Goal: Task Accomplishment & Management: Manage account settings

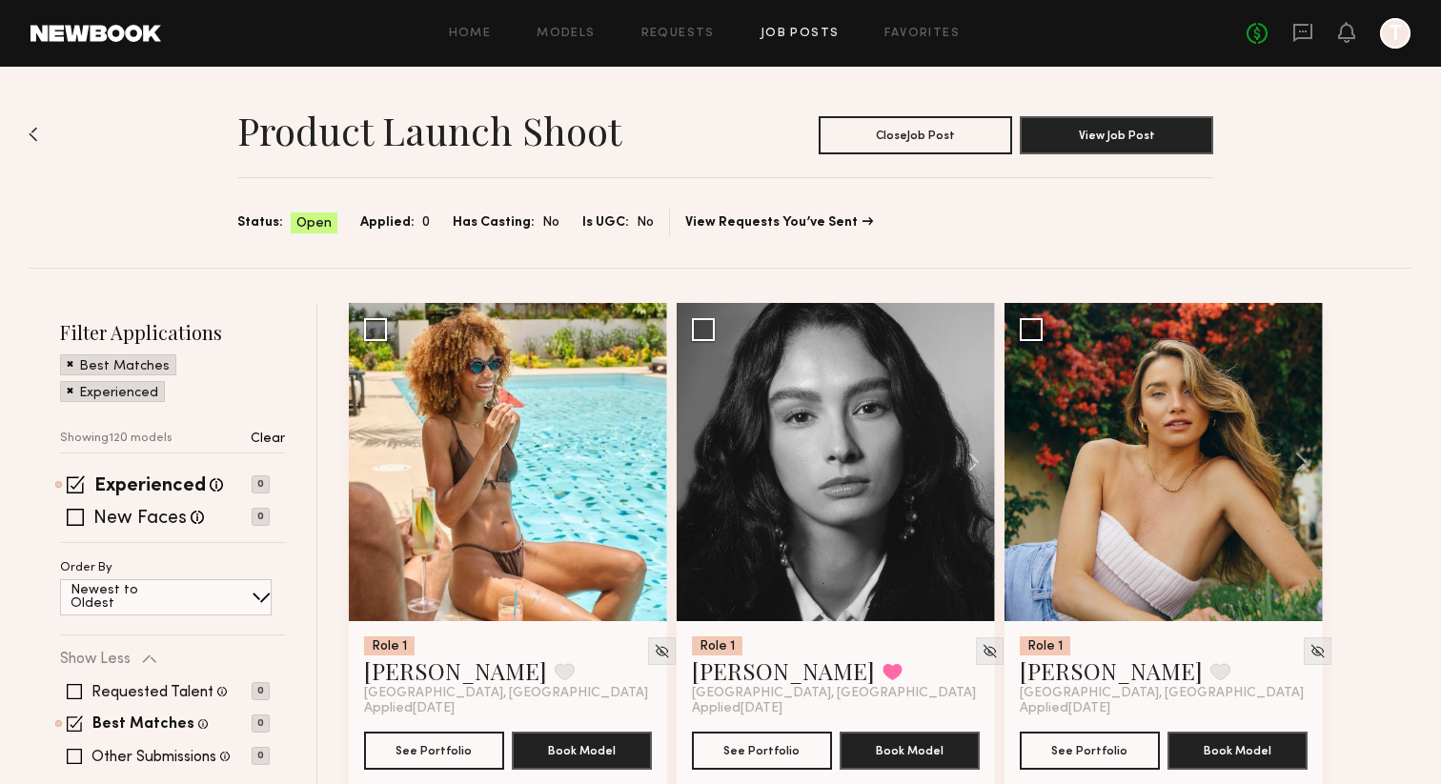
click at [40, 122] on div "Product Launch Shoot Close Job Post View Job Post Status: Open Applied: 0 Has C…" at bounding box center [720, 167] width 1383 height 201
click at [32, 133] on img at bounding box center [34, 134] width 10 height 15
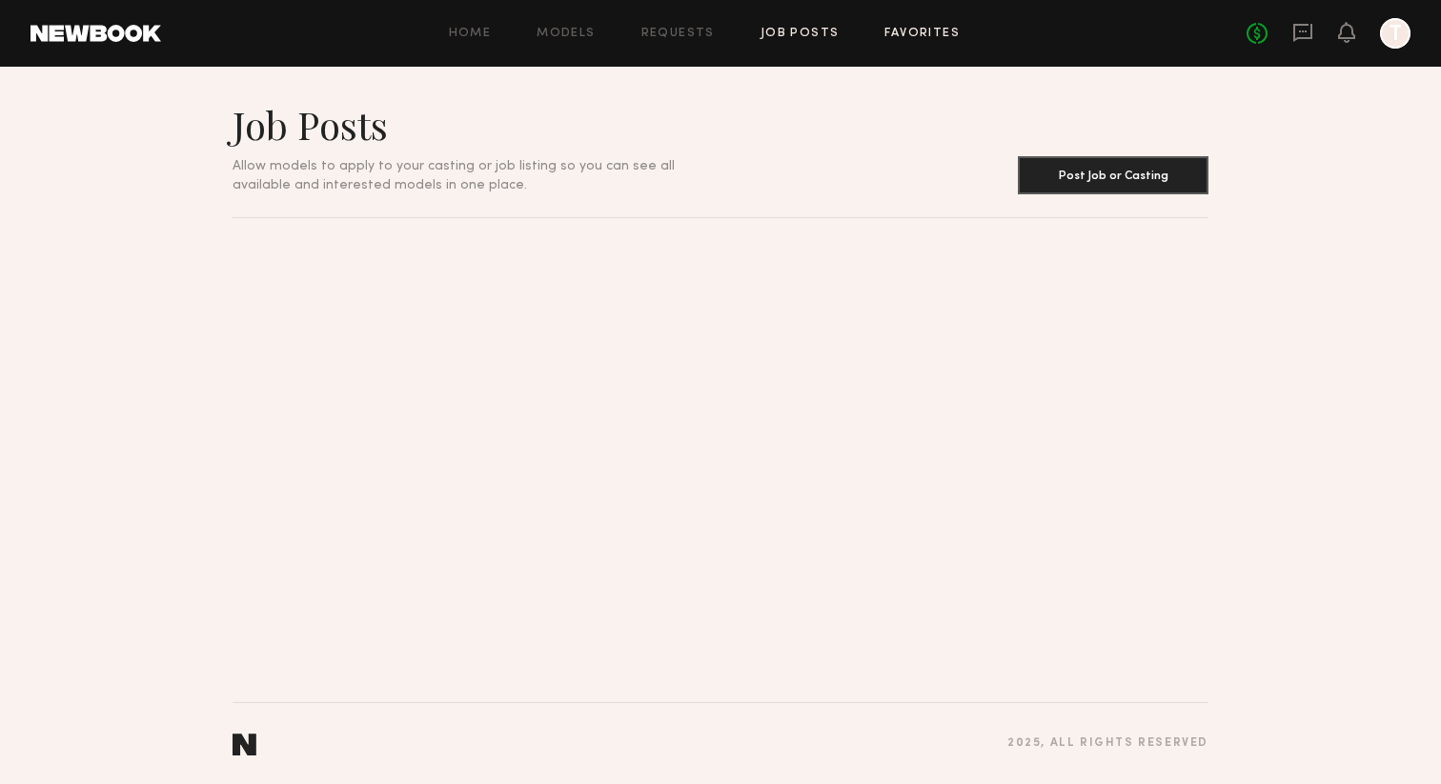
click at [944, 33] on link "Favorites" at bounding box center [921, 34] width 75 height 12
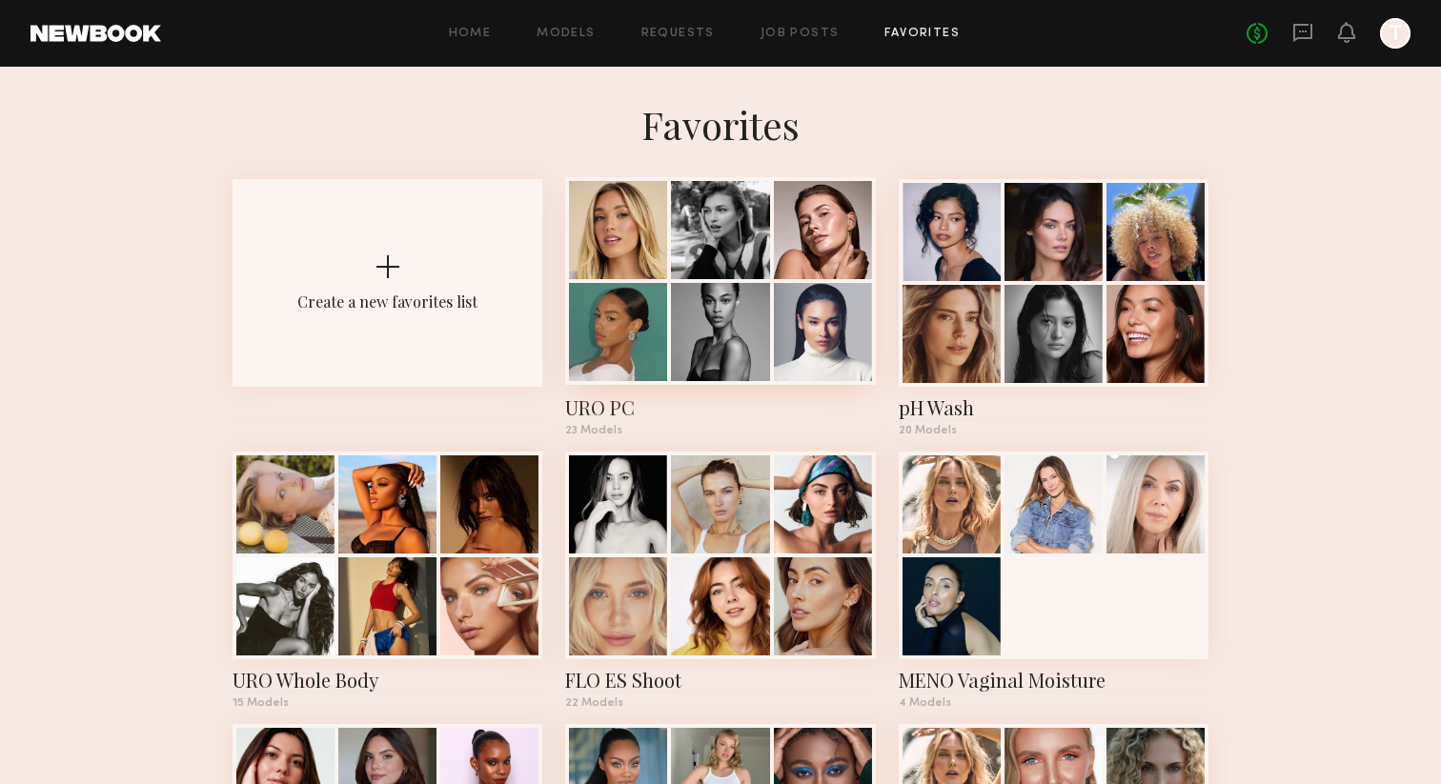
click at [813, 267] on div at bounding box center [823, 230] width 98 height 98
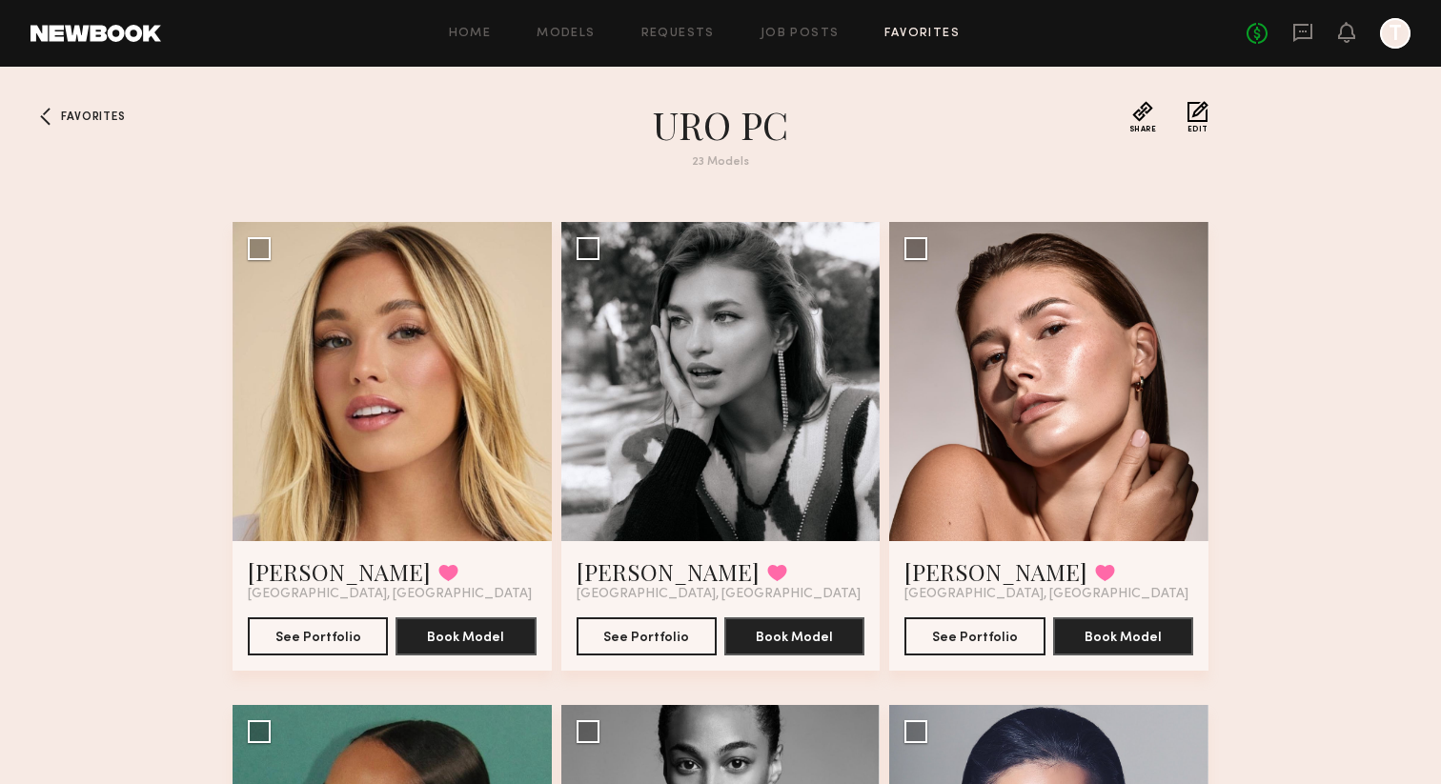
click at [779, 26] on div "Home Models Requests Job Posts Favorites Sign Out No fees up to $5,000 T" at bounding box center [785, 33] width 1249 height 30
click at [786, 34] on link "Job Posts" at bounding box center [799, 34] width 79 height 12
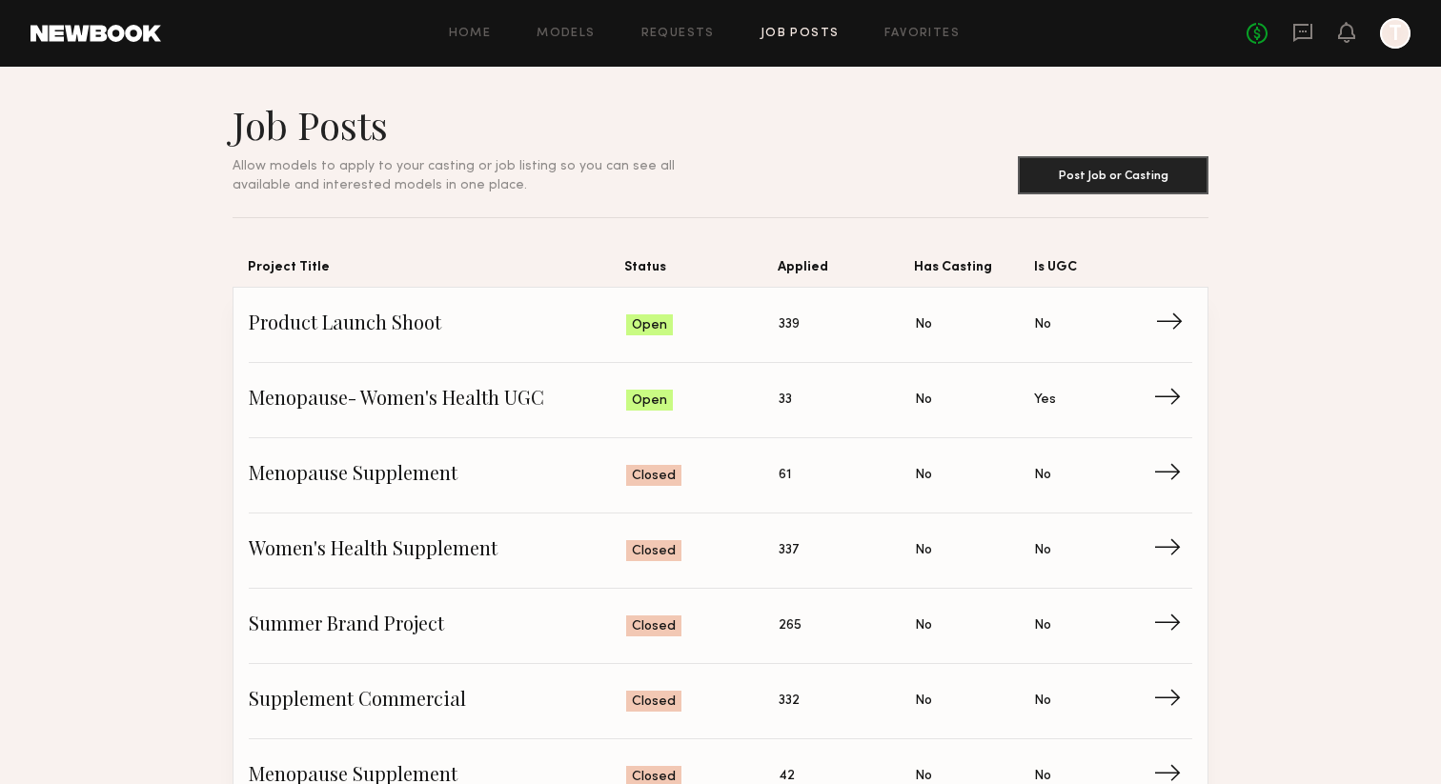
click at [385, 329] on span "Product Launch Shoot" at bounding box center [437, 325] width 377 height 29
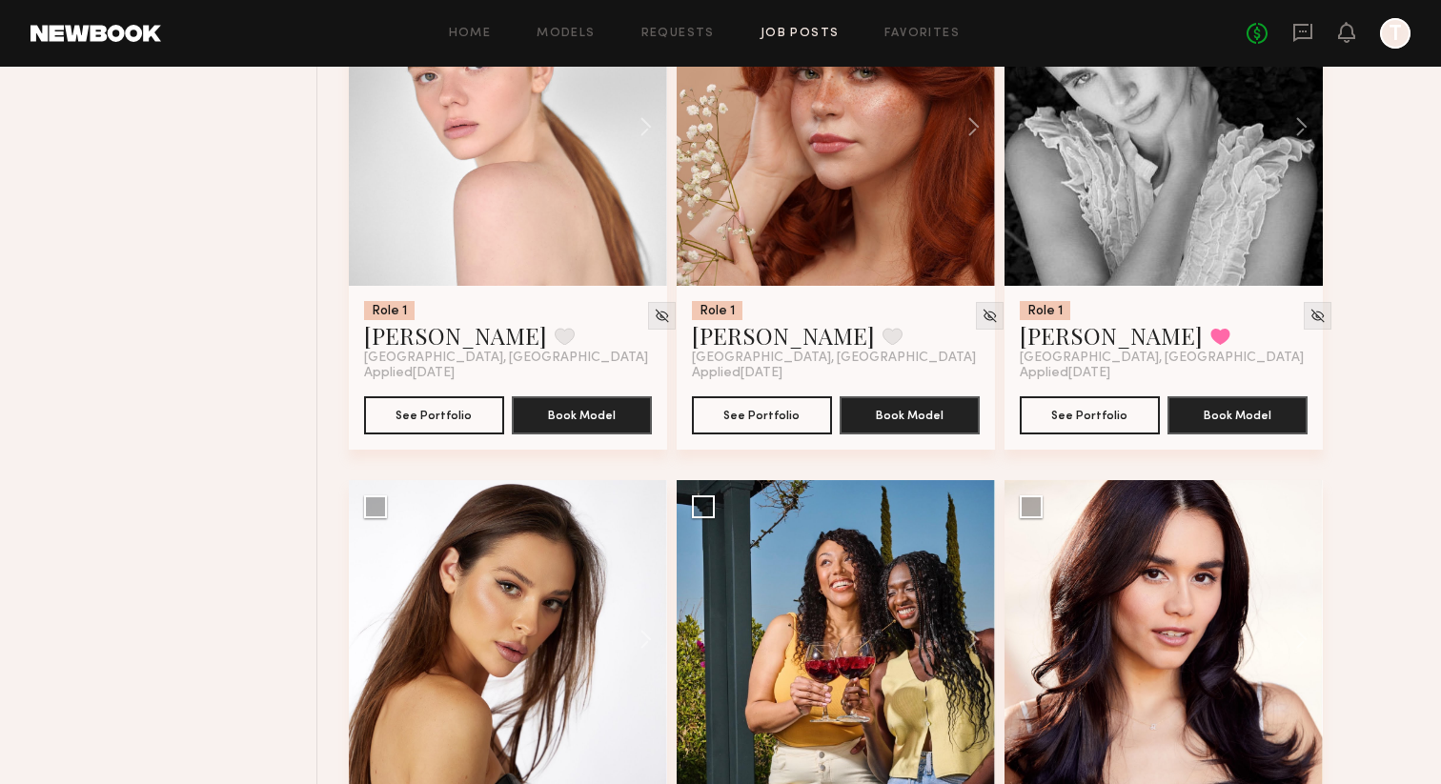
scroll to position [9780, 0]
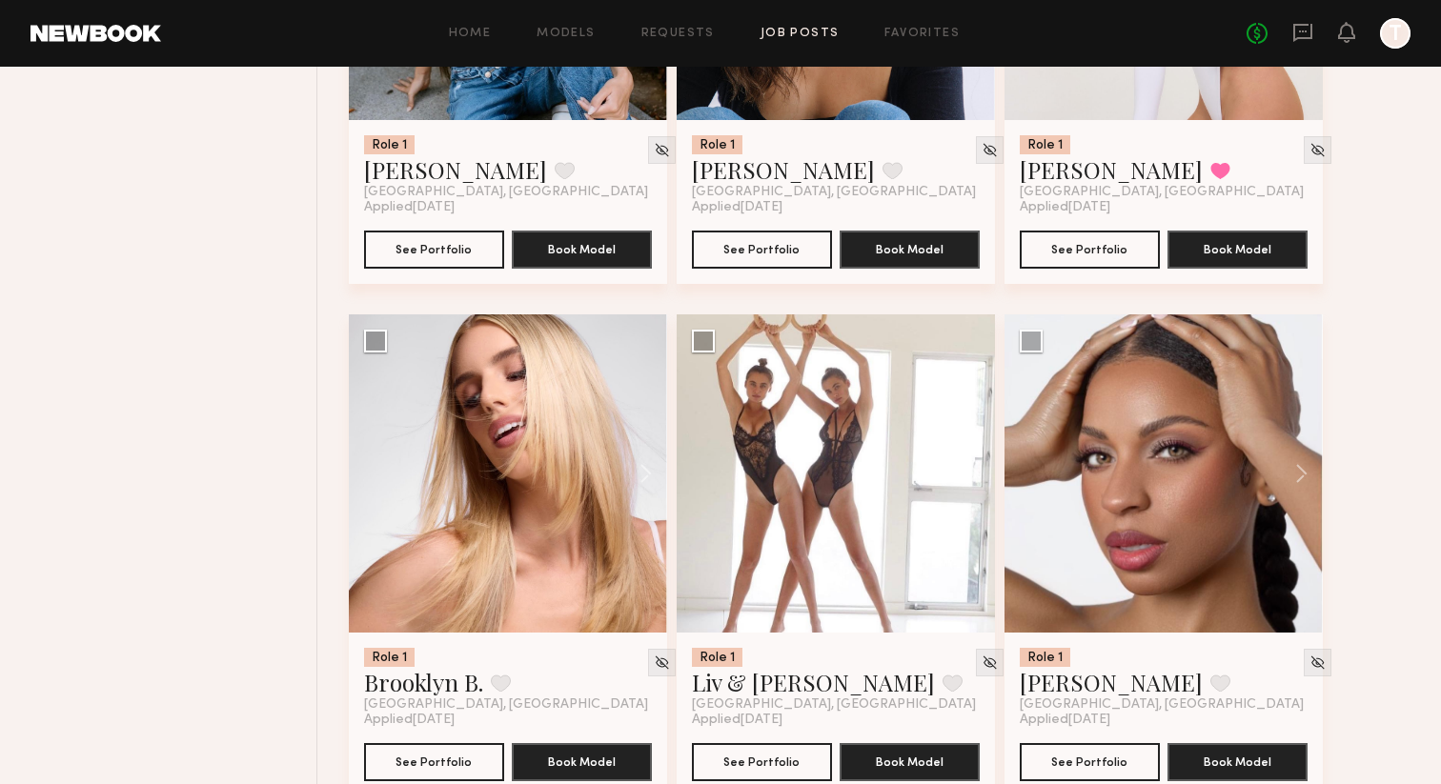
scroll to position [7675, 0]
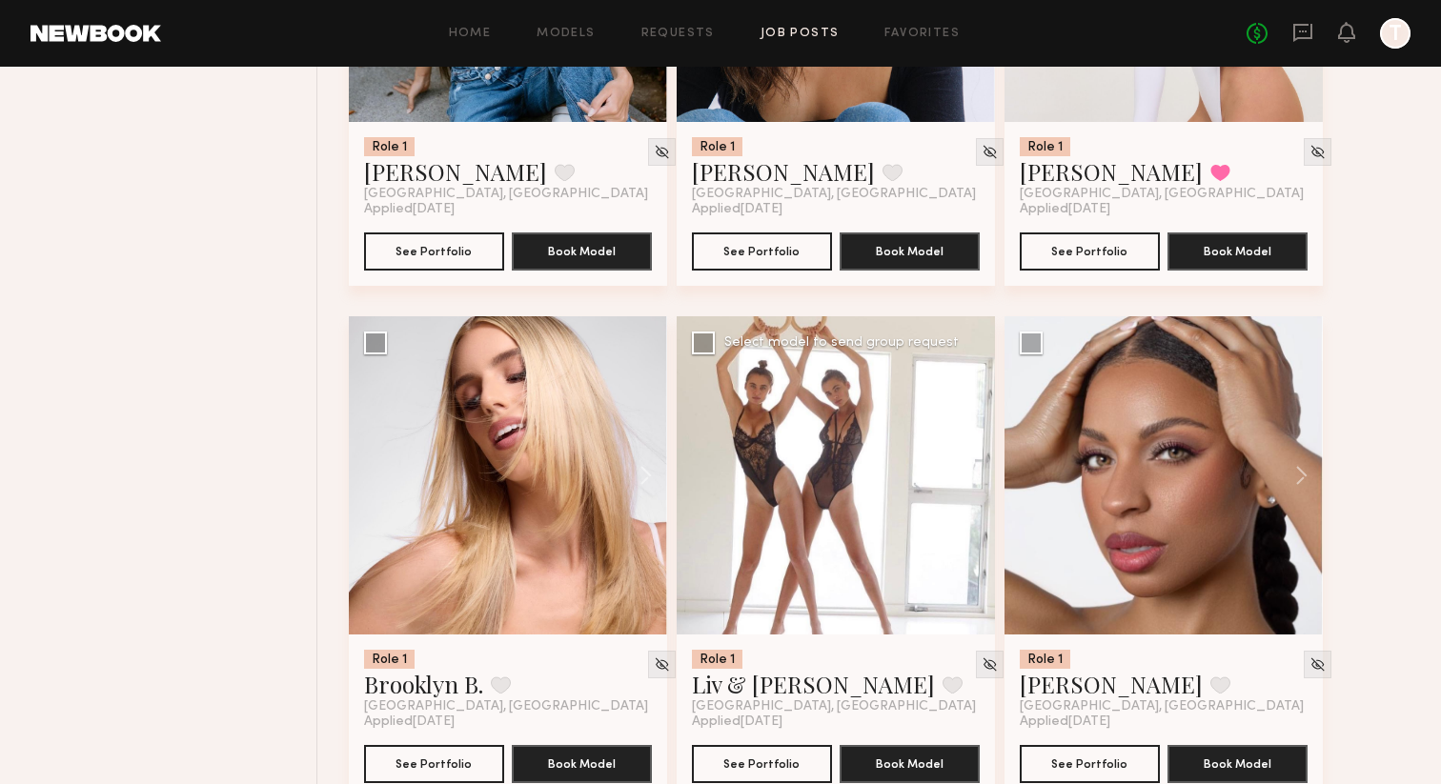
click at [796, 451] on div at bounding box center [835, 475] width 318 height 318
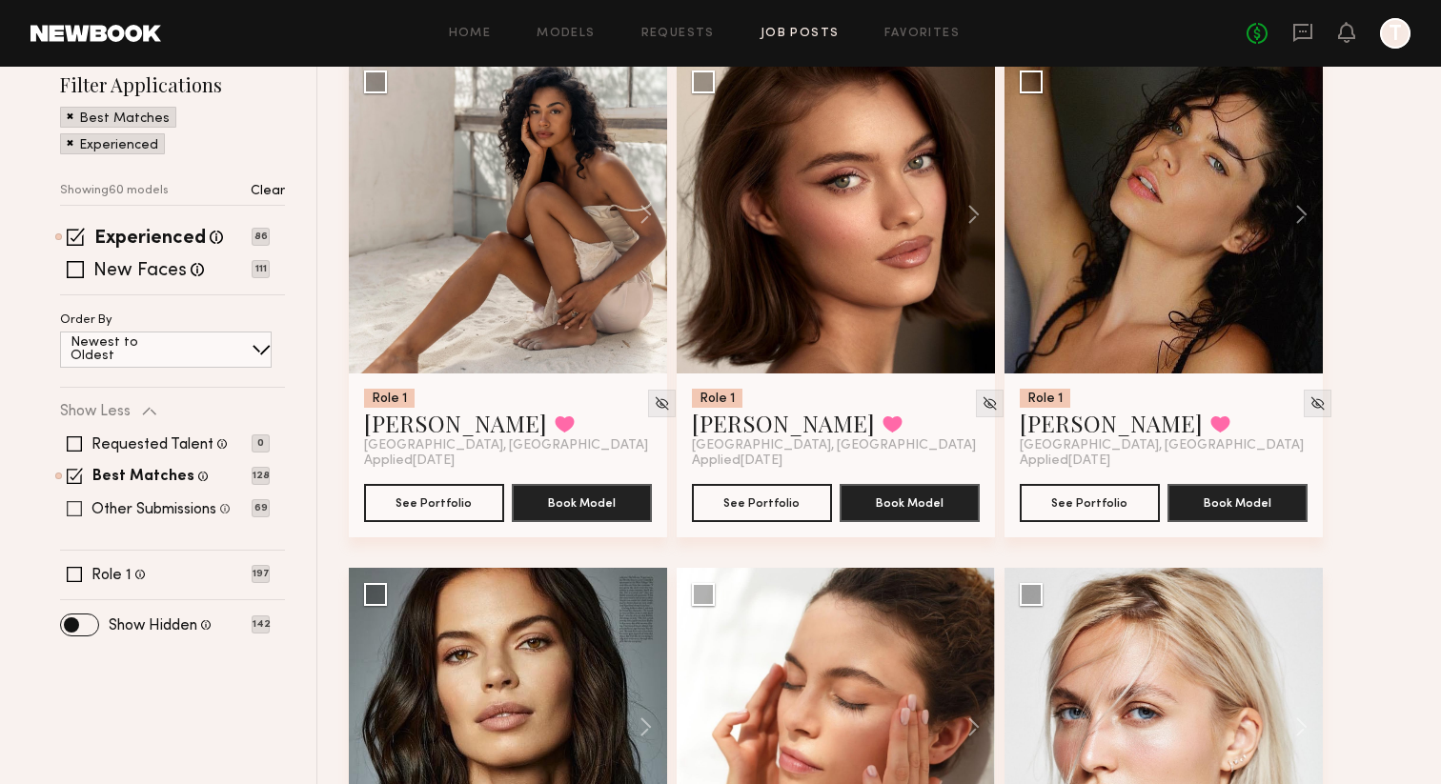
scroll to position [250, 0]
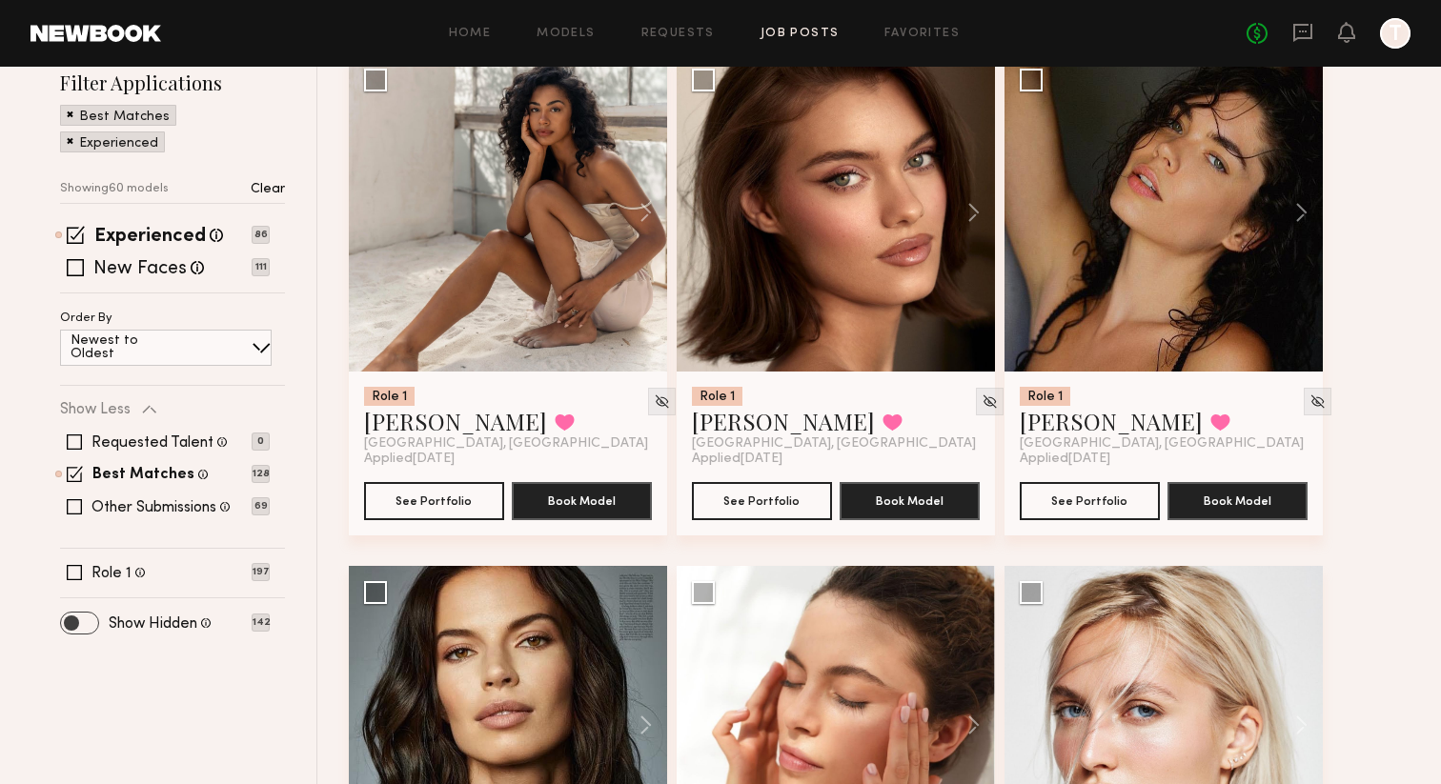
click at [73, 626] on span at bounding box center [79, 623] width 37 height 21
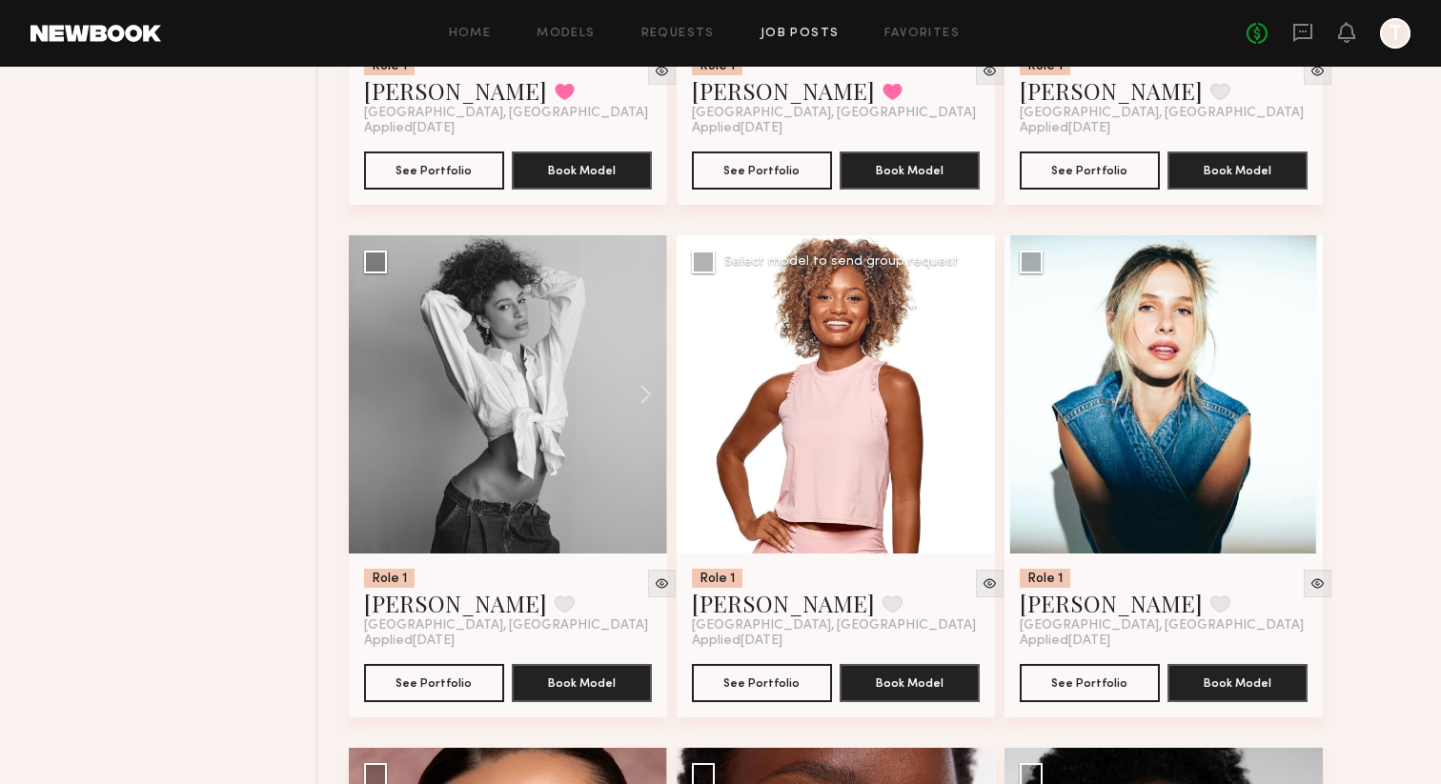
scroll to position [8262, 0]
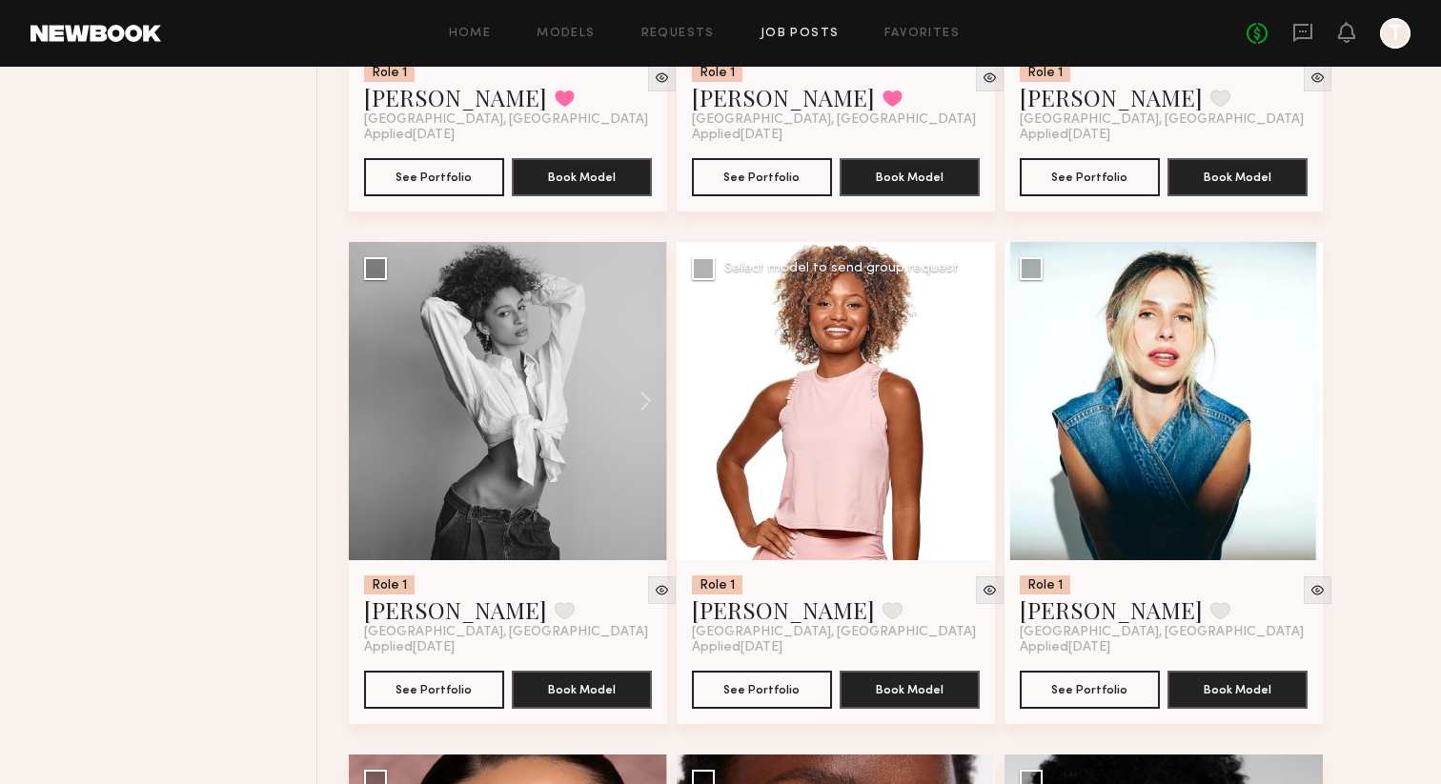
click at [842, 551] on div at bounding box center [835, 401] width 318 height 318
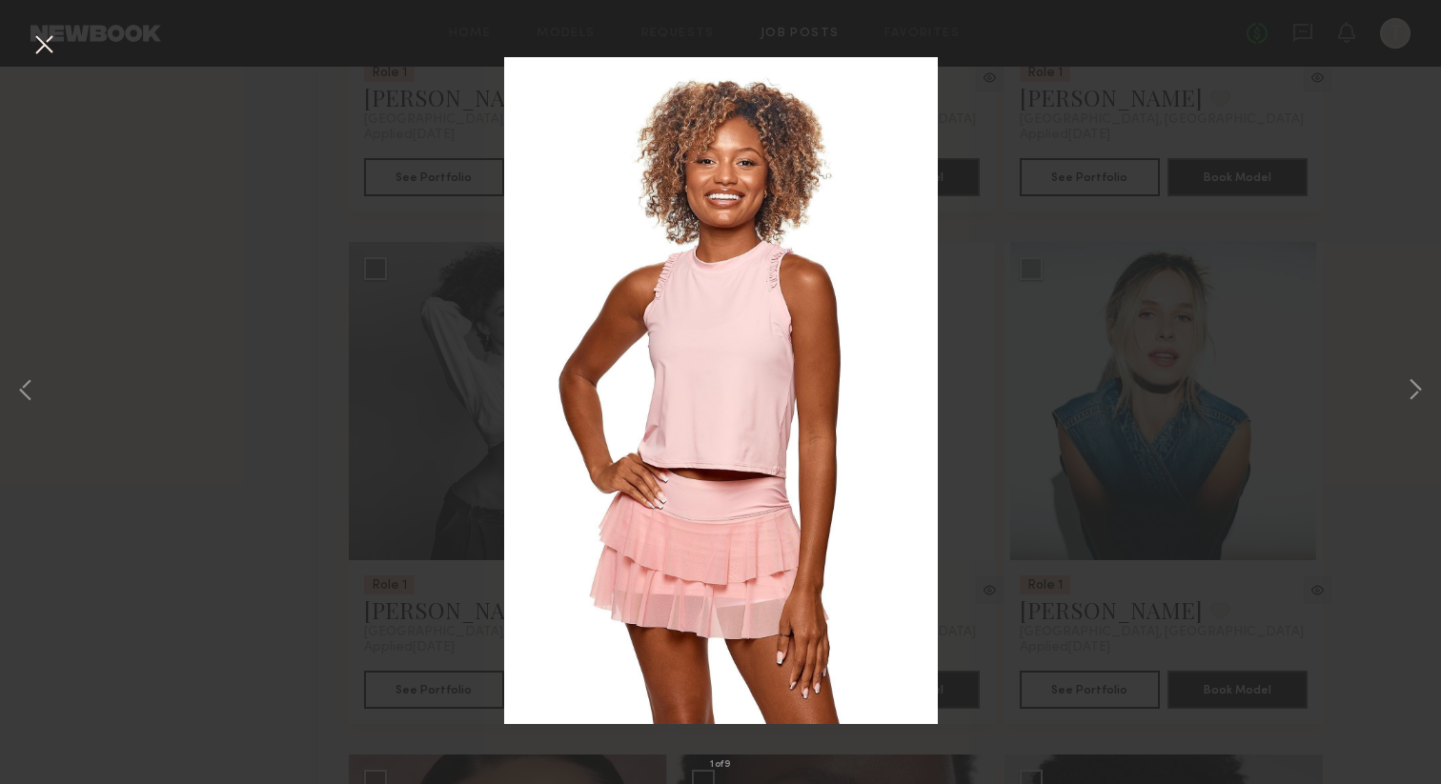
click at [1001, 366] on div "1 of 9" at bounding box center [720, 392] width 1441 height 784
click at [1092, 514] on div "1 of 9" at bounding box center [720, 392] width 1441 height 784
click at [49, 48] on button at bounding box center [44, 46] width 30 height 34
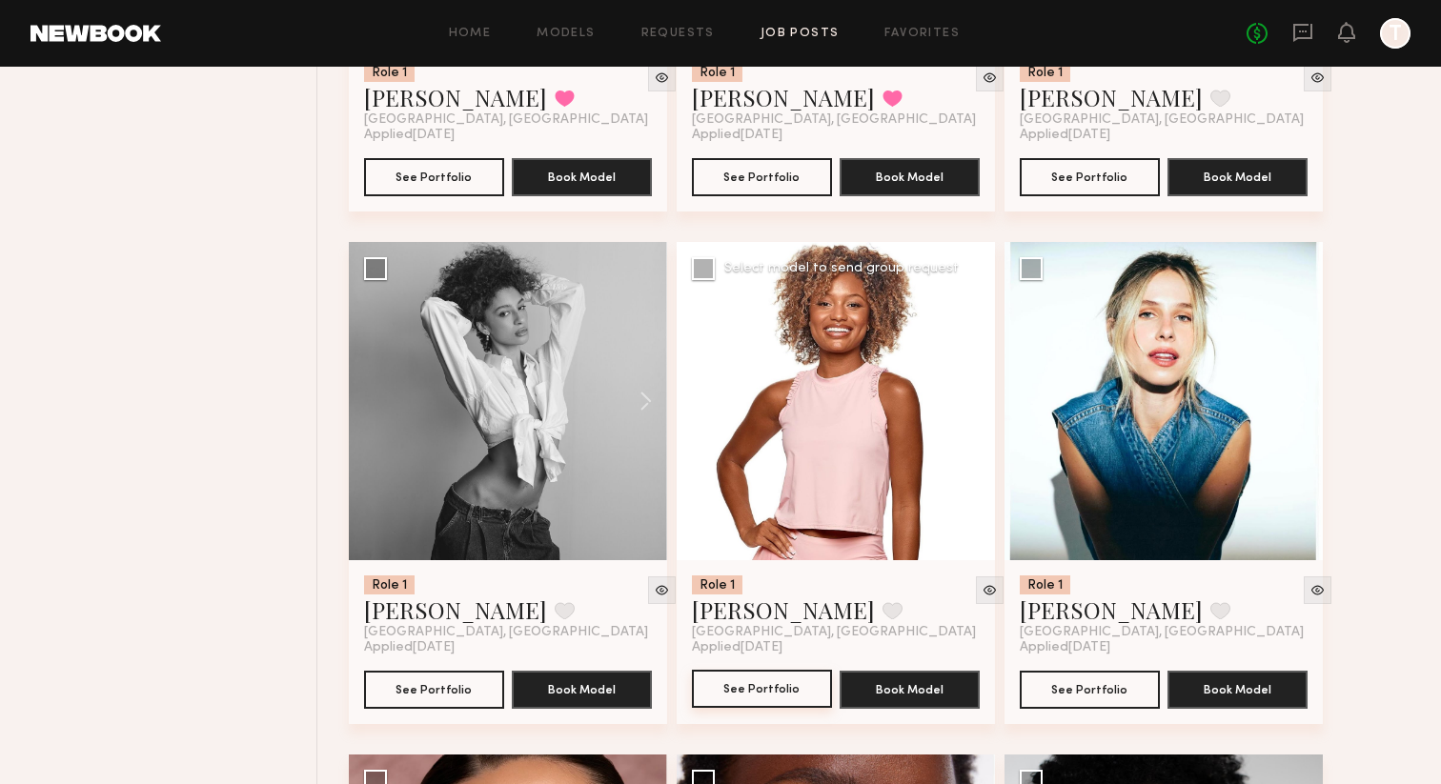
click at [779, 707] on button "See Portfolio" at bounding box center [762, 689] width 140 height 38
click at [882, 619] on button at bounding box center [892, 610] width 20 height 17
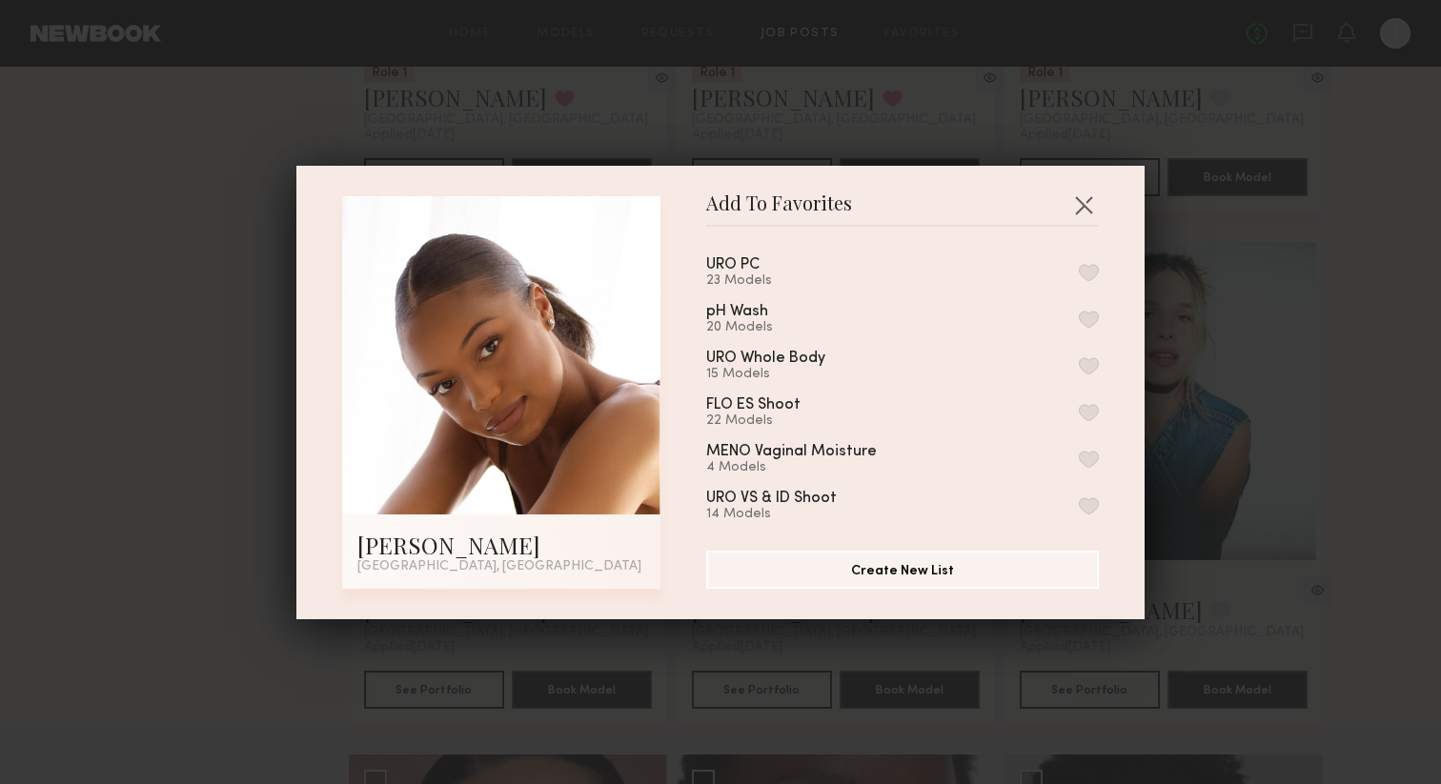
click at [1079, 268] on button "button" at bounding box center [1088, 272] width 20 height 17
click at [944, 573] on button "Create New List" at bounding box center [902, 569] width 393 height 38
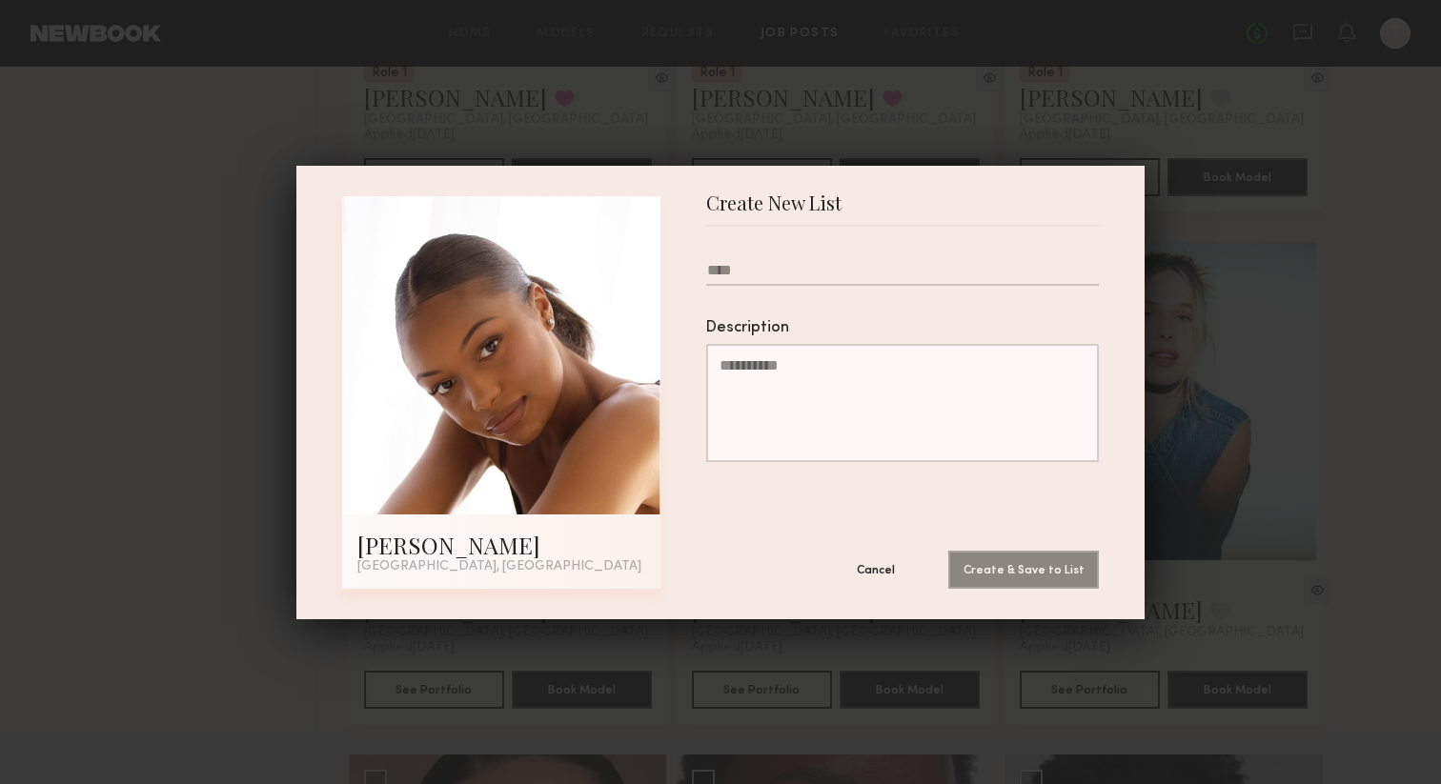
click at [118, 192] on div "Create New List [PERSON_NAME] [GEOGRAPHIC_DATA], [GEOGRAPHIC_DATA] Create New L…" at bounding box center [720, 392] width 1441 height 784
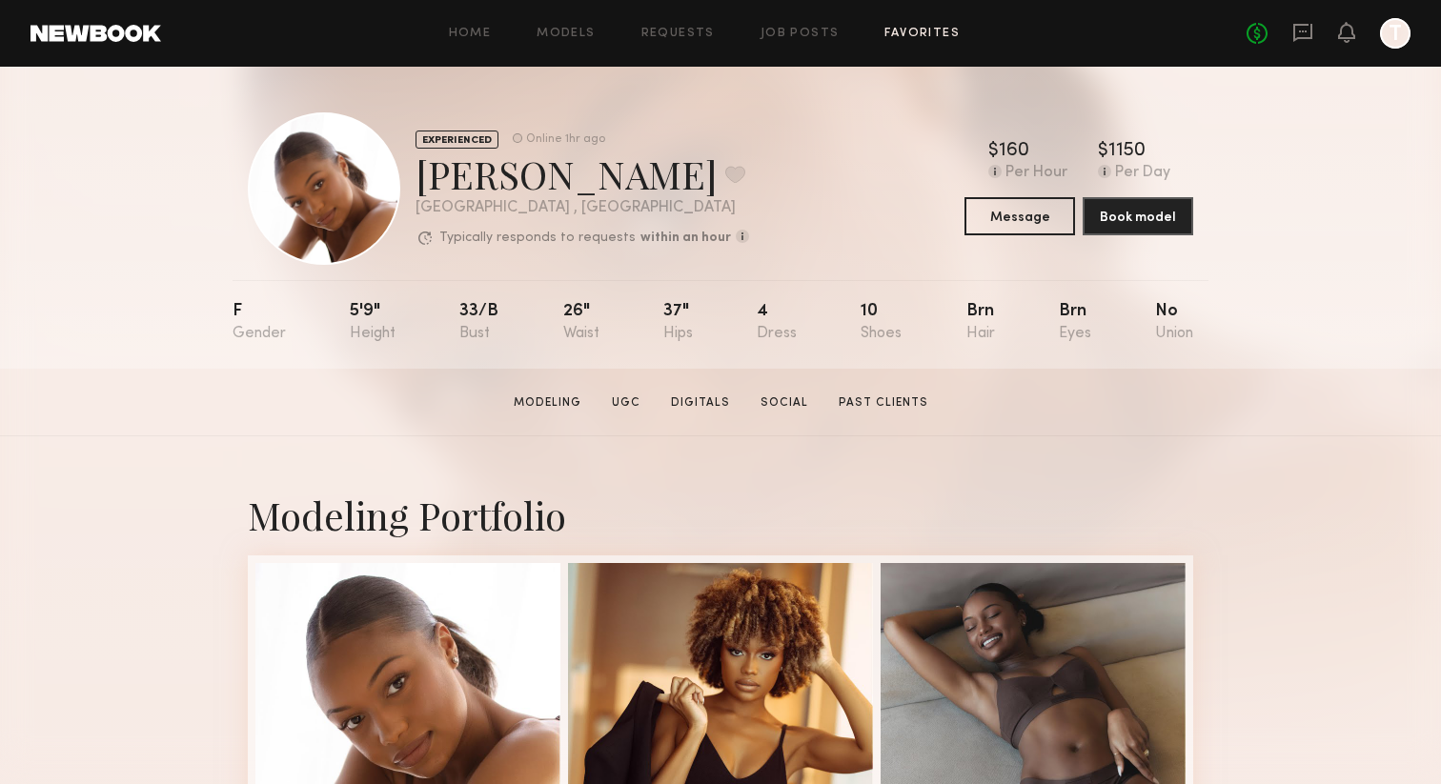
click at [907, 36] on link "Favorites" at bounding box center [921, 34] width 75 height 12
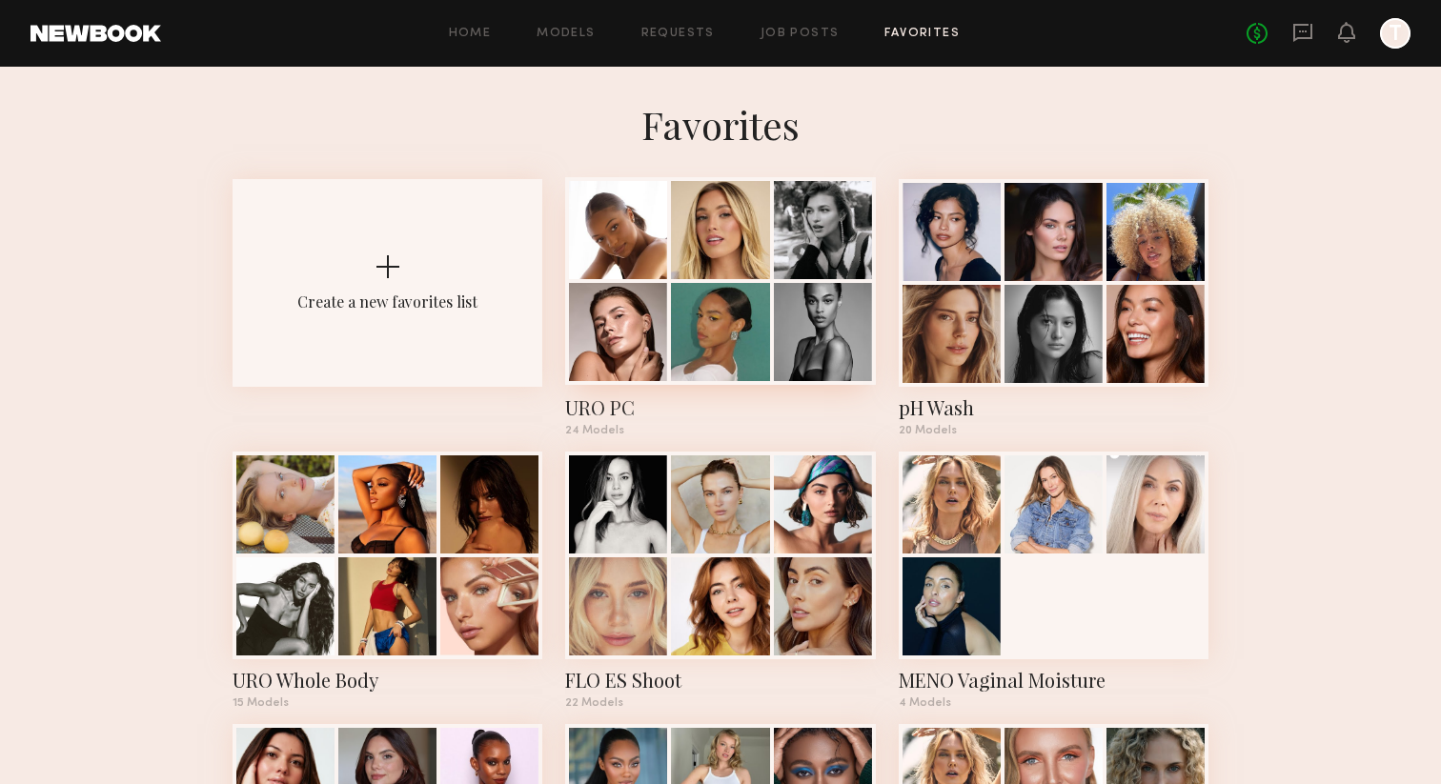
click at [735, 304] on div at bounding box center [720, 332] width 98 height 98
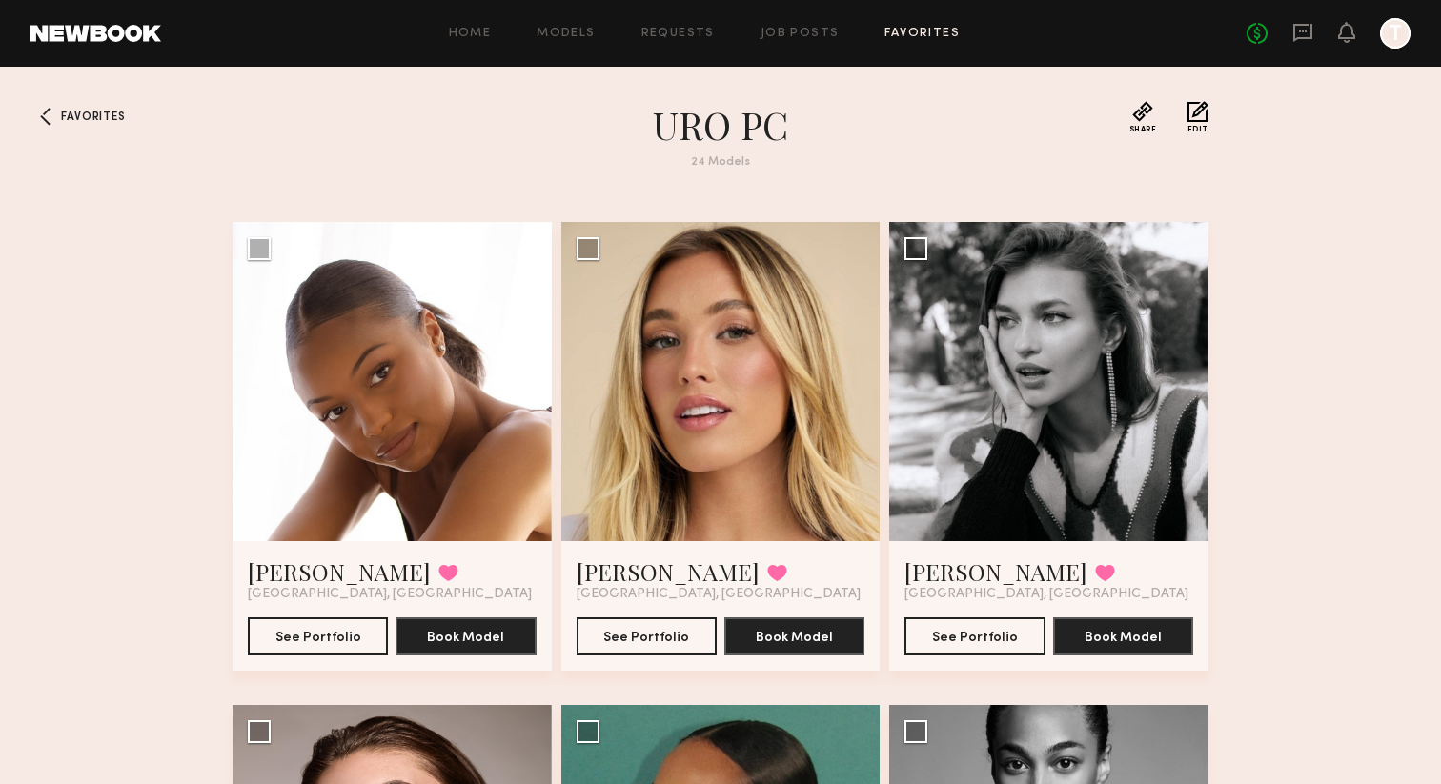
click at [1119, 144] on header "Favorites URO PC 24 Models Share Copy Shareable Link Edit" at bounding box center [720, 146] width 976 height 91
click at [1142, 119] on button "Share" at bounding box center [1143, 117] width 28 height 32
